Goal: Navigation & Orientation: Find specific page/section

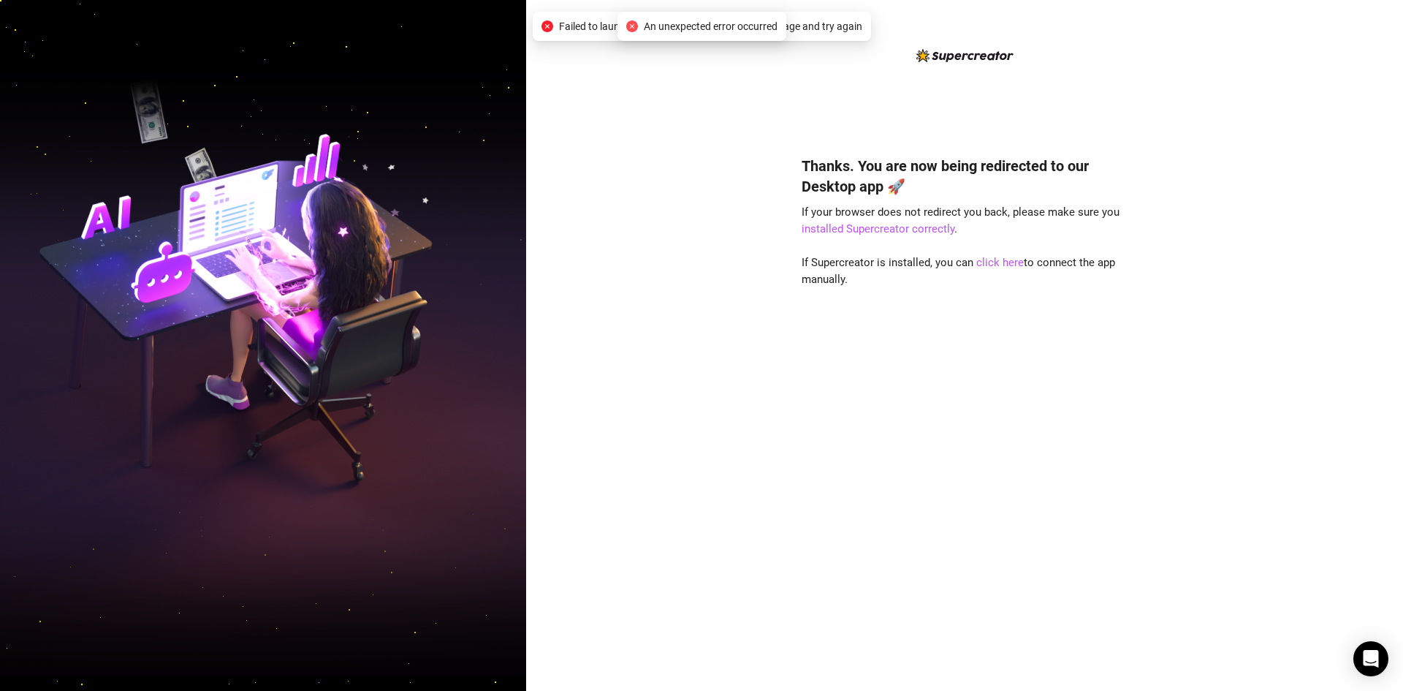
click at [699, 169] on div "Thanks. You are now being redirected to our Desktop app 🚀 If your browser does …" at bounding box center [964, 345] width 877 height 691
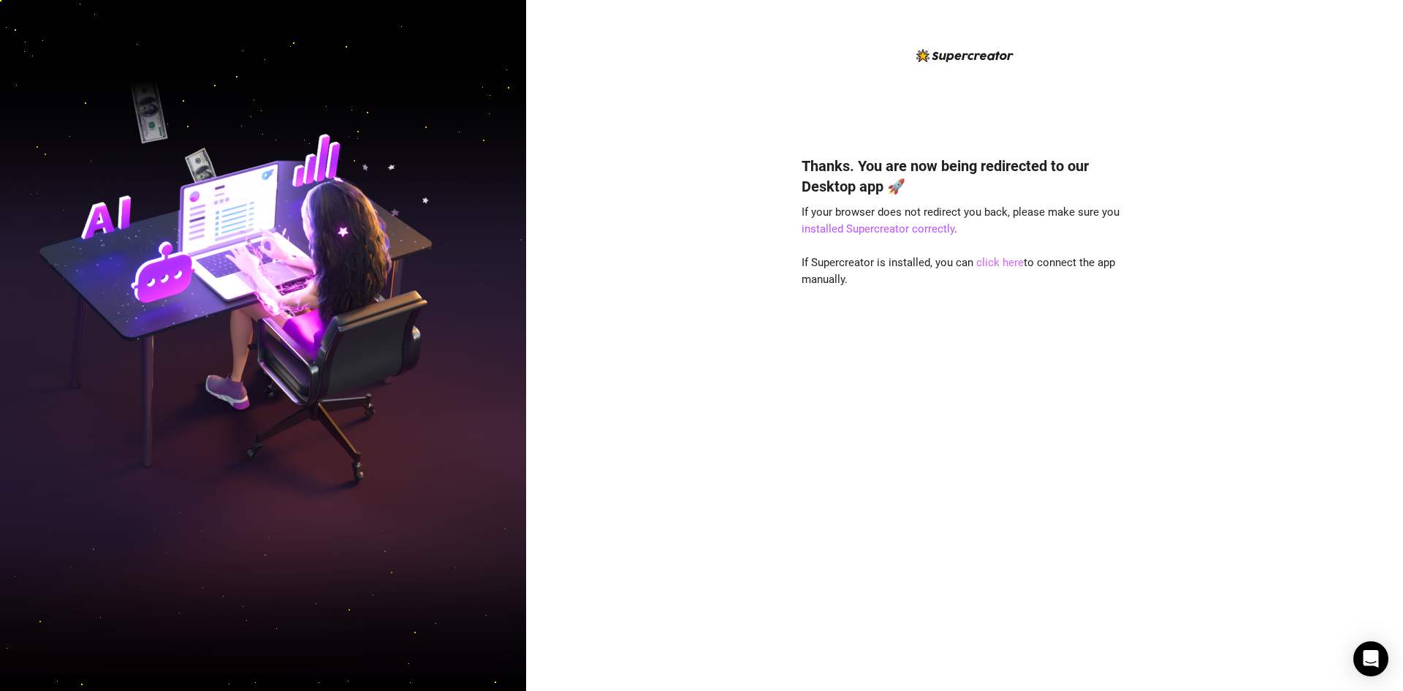
click at [993, 259] on link "click here" at bounding box center [1000, 262] width 48 height 13
click at [882, 227] on link "installed Supercreator correctly" at bounding box center [878, 228] width 153 height 13
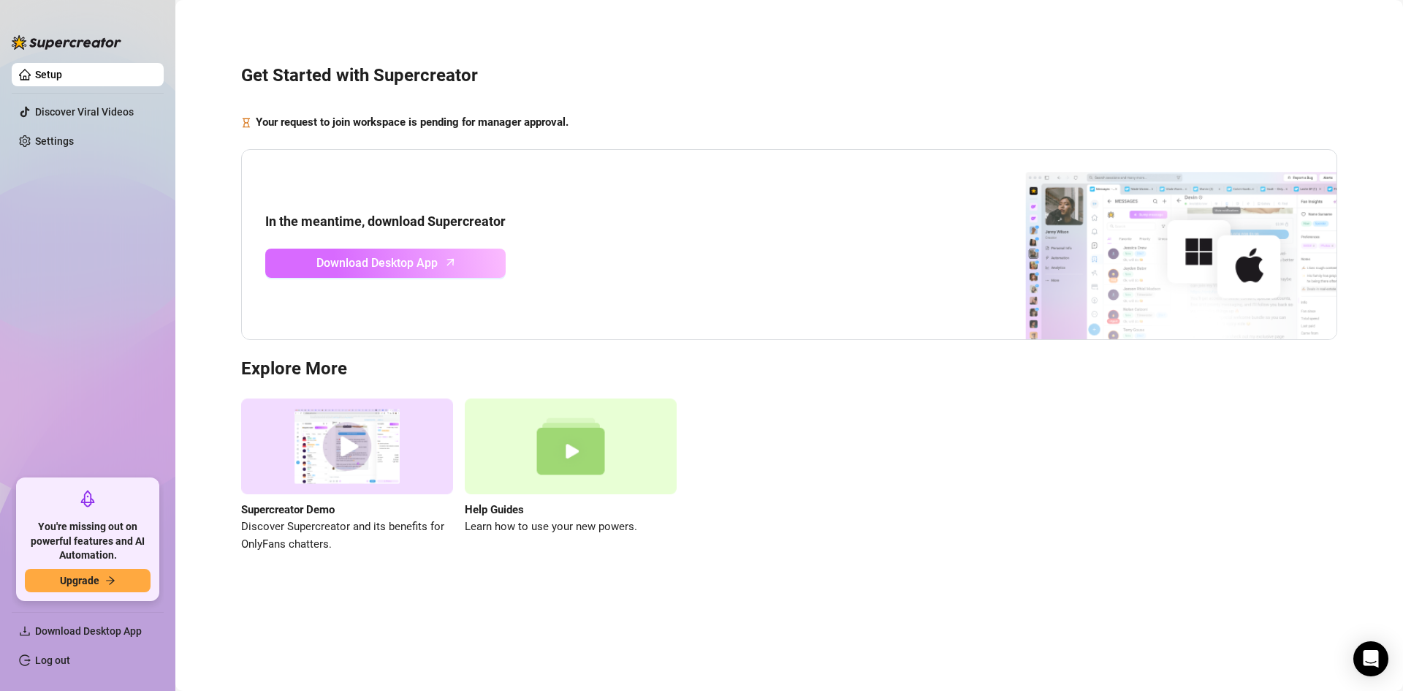
click at [402, 252] on link "Download Desktop App" at bounding box center [385, 262] width 240 height 29
click at [74, 135] on link "Settings" at bounding box center [54, 141] width 39 height 12
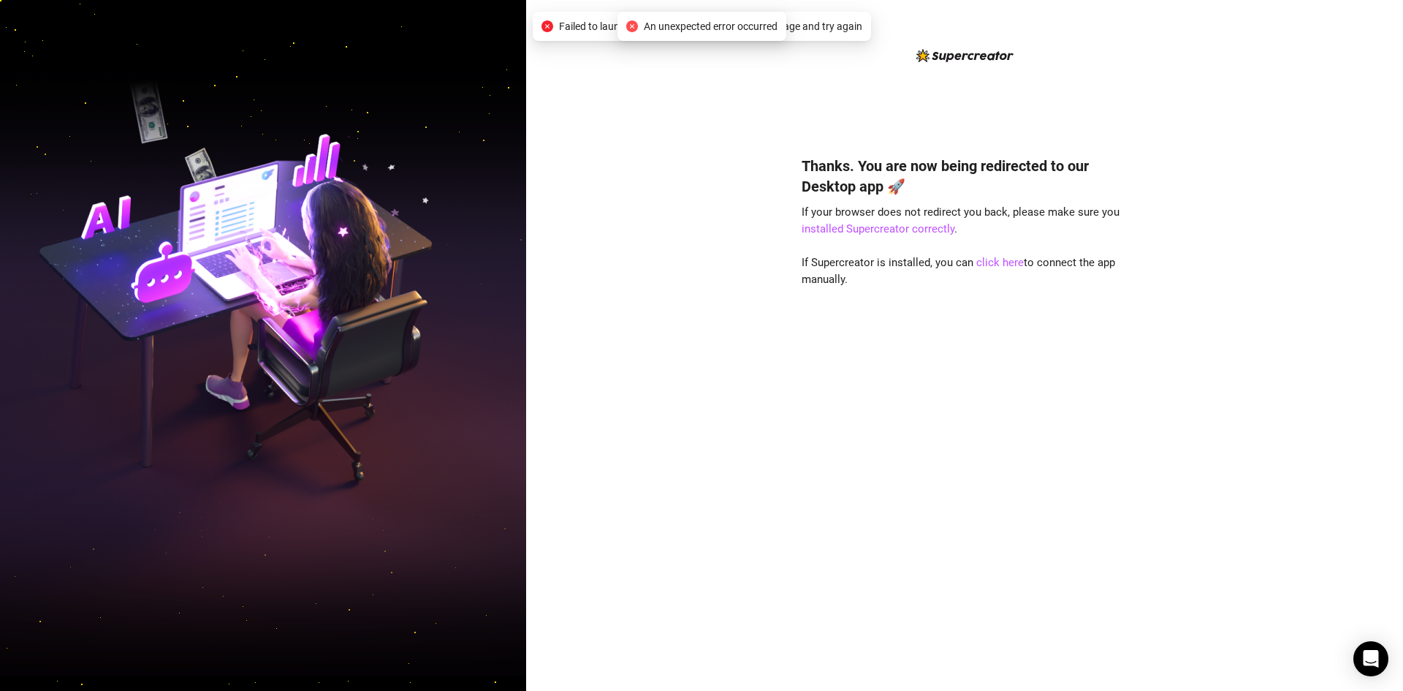
click at [559, 23] on span "Failed to launch desktop app. Please refresh the page and try again" at bounding box center [710, 26] width 303 height 16
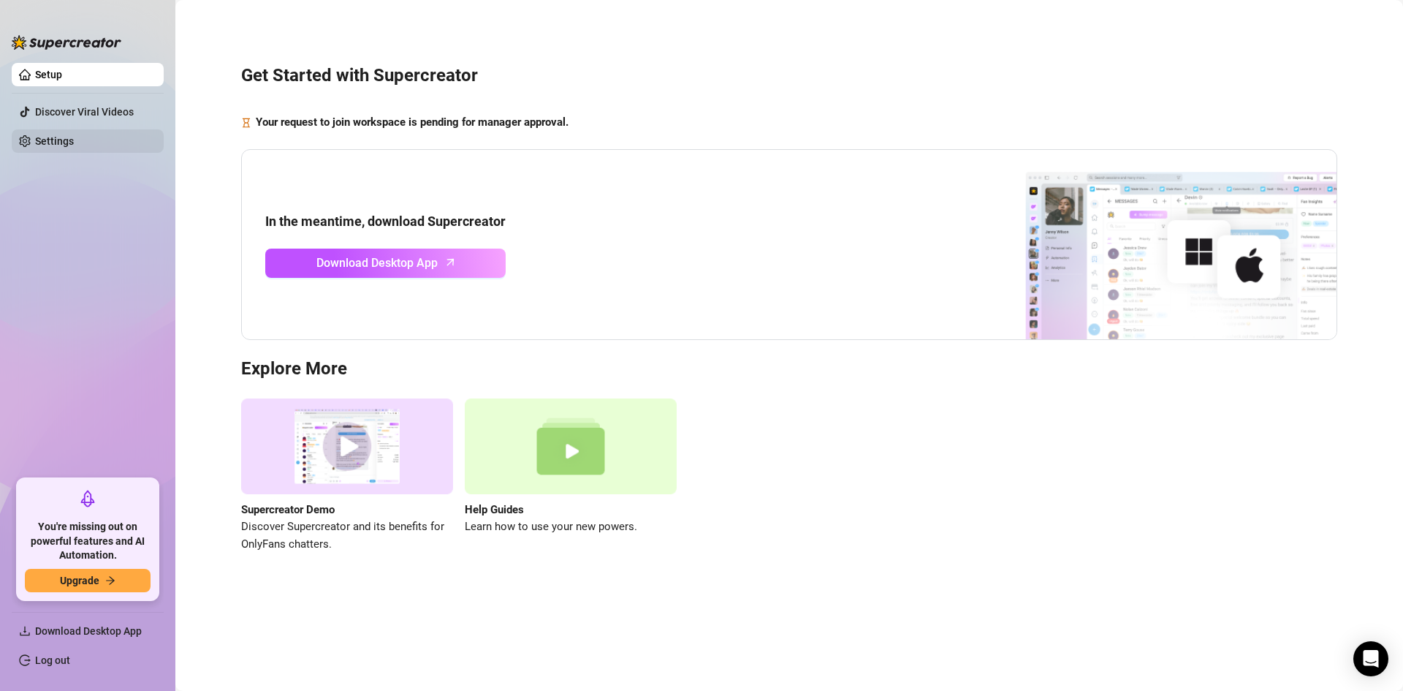
click at [60, 137] on link "Settings" at bounding box center [54, 141] width 39 height 12
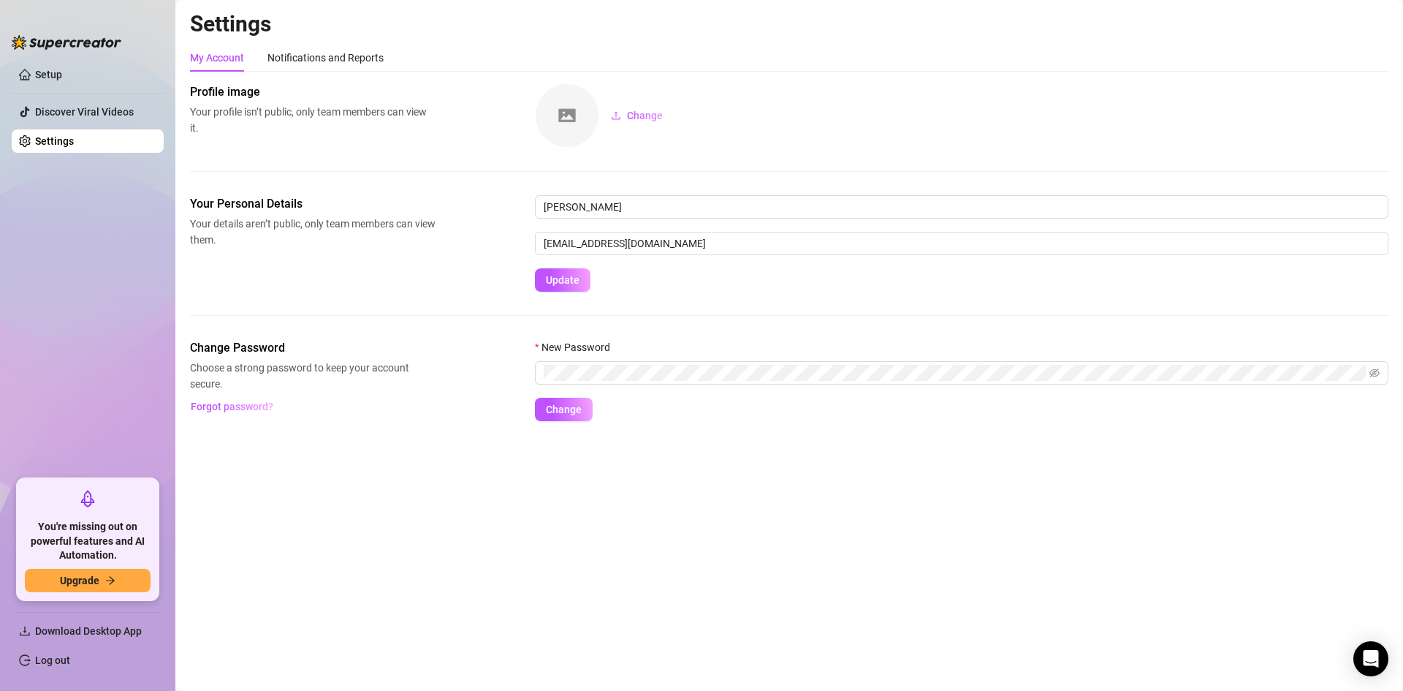
click at [60, 137] on link "Settings" at bounding box center [54, 141] width 39 height 12
